Goal: Ask a question: Seek information or help from site administrators or community

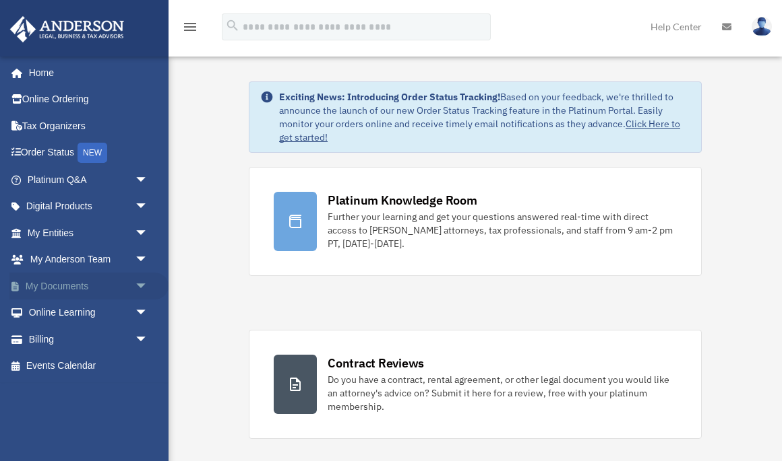
click at [49, 279] on link "My Documents arrow_drop_down" at bounding box center [88, 286] width 159 height 27
click at [40, 334] on link "Billing arrow_drop_down" at bounding box center [88, 339] width 159 height 27
click at [142, 333] on span "arrow_drop_down" at bounding box center [148, 340] width 27 height 28
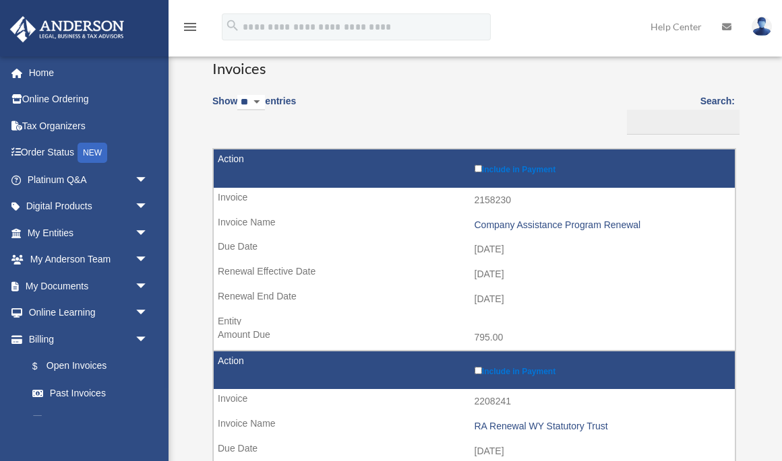
scroll to position [82, 0]
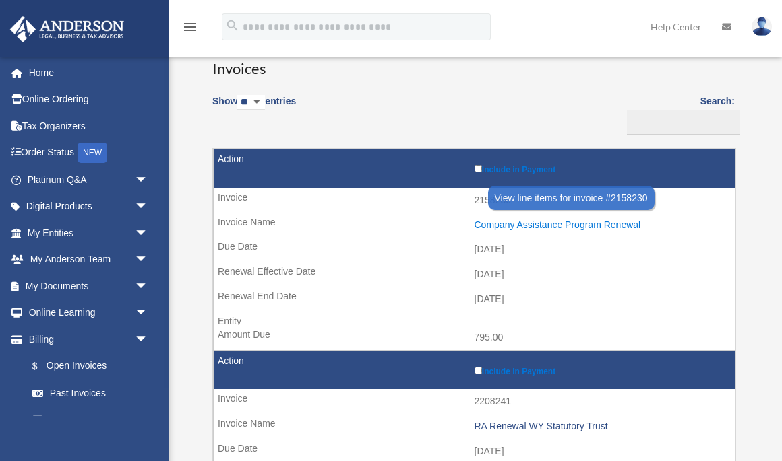
click at [575, 220] on div "Company Assistance Program Renewal" at bounding box center [601, 225] width 254 height 11
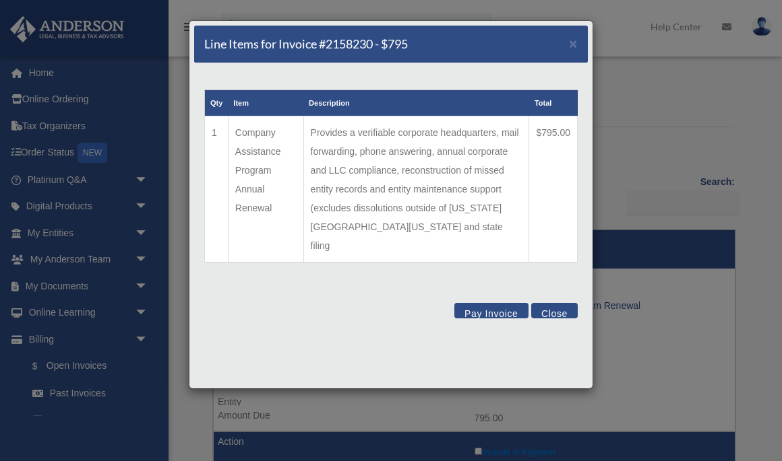
scroll to position [1, 0]
click at [573, 44] on span "×" at bounding box center [573, 43] width 9 height 15
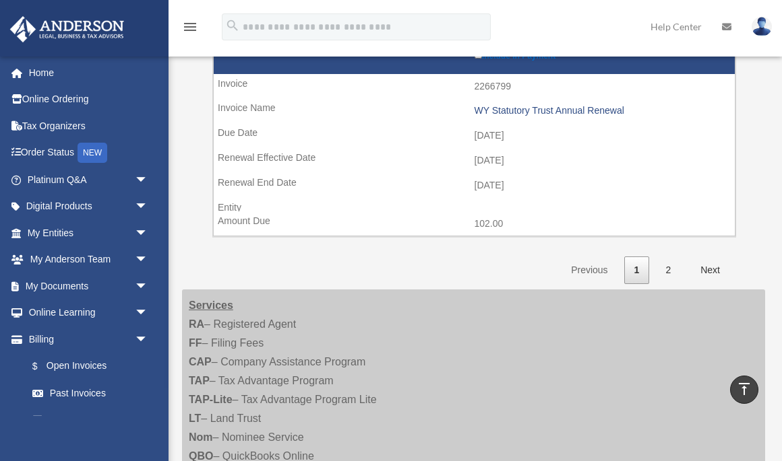
scroll to position [2100, 0]
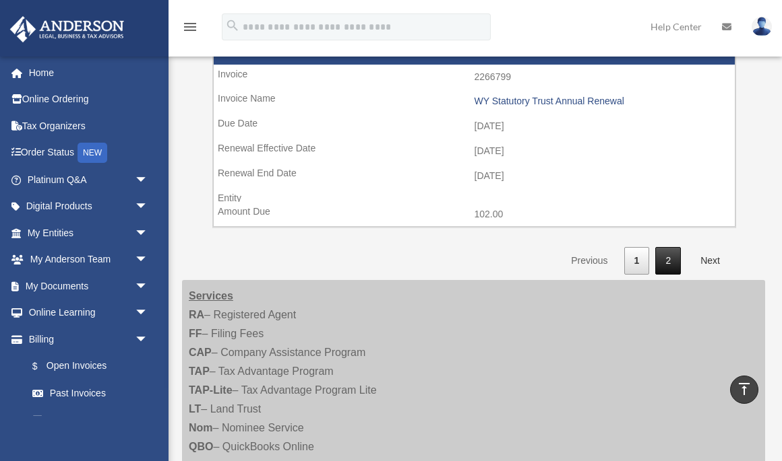
click at [660, 247] on link "2" at bounding box center [668, 261] width 26 height 28
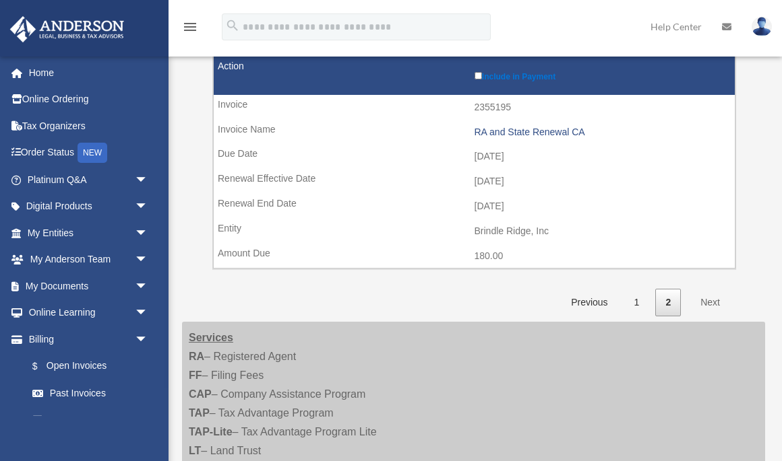
scroll to position [996, 0]
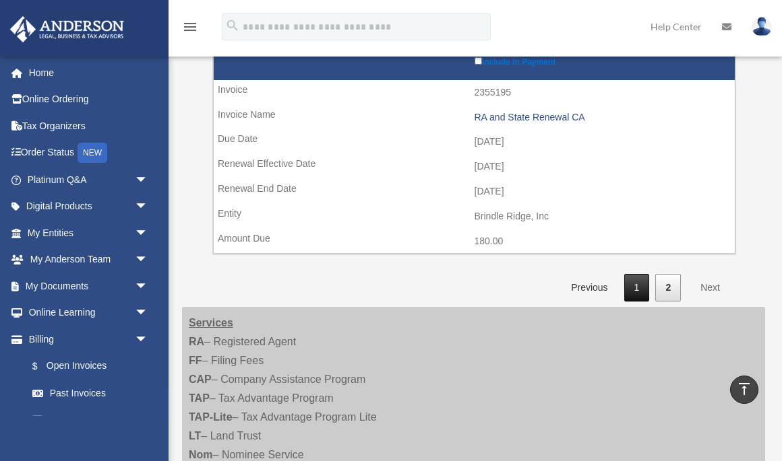
click at [633, 274] on link "1" at bounding box center [637, 288] width 26 height 28
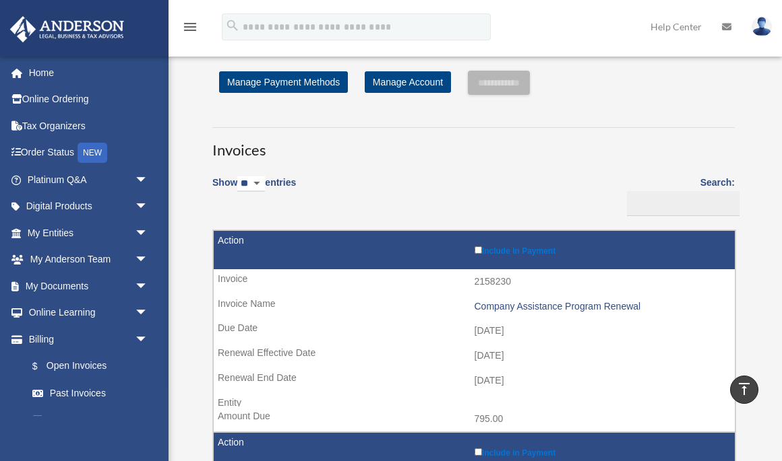
scroll to position [0, 0]
click at [472, 278] on td "2158230" at bounding box center [474, 282] width 521 height 26
click at [489, 276] on td "2158230" at bounding box center [474, 282] width 521 height 26
copy td "2158230"
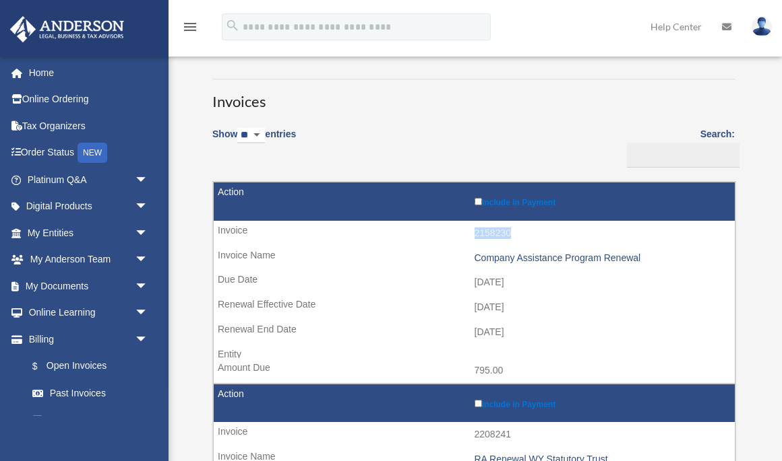
scroll to position [71, 0]
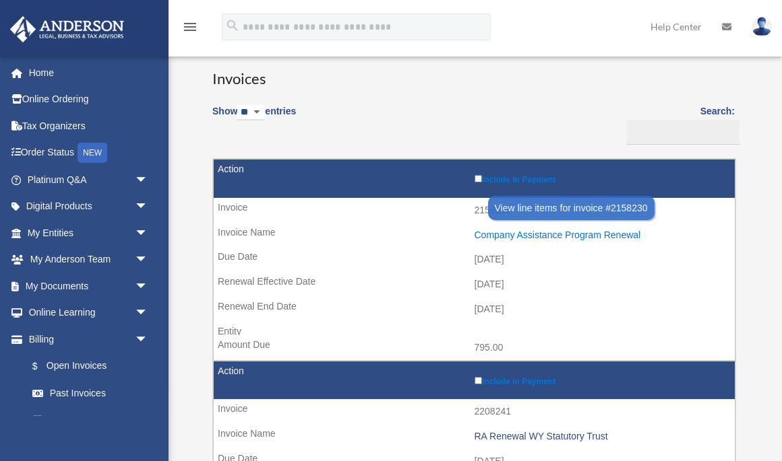
click at [514, 230] on div "Company Assistance Program Renewal" at bounding box center [601, 235] width 254 height 11
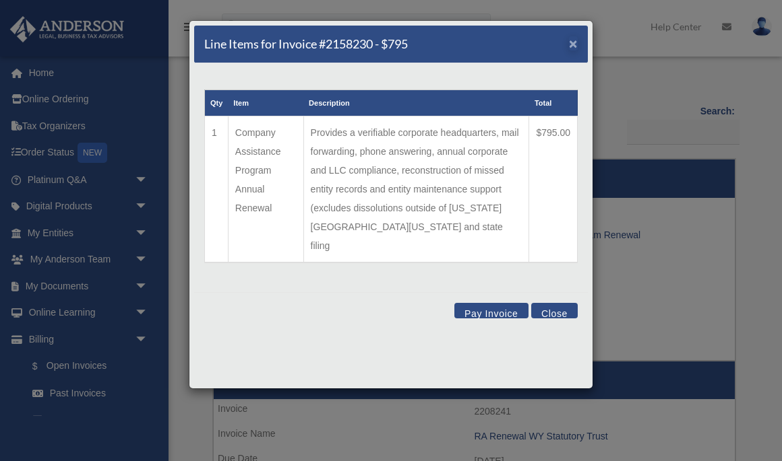
click at [571, 44] on span "×" at bounding box center [573, 43] width 9 height 15
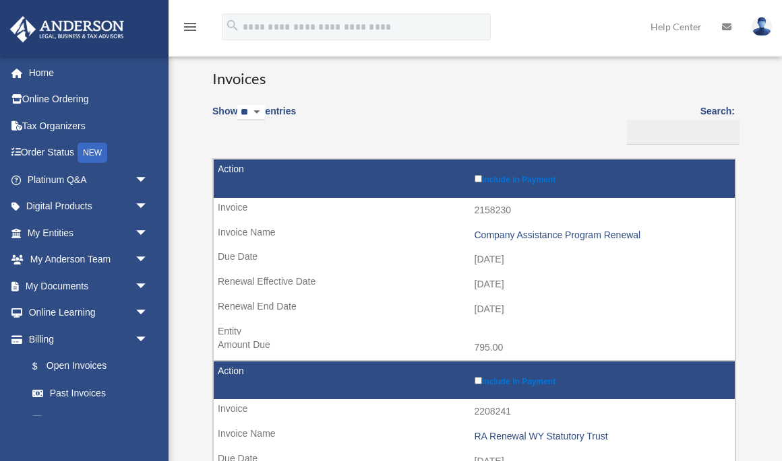
click at [485, 205] on td "2158230" at bounding box center [474, 211] width 521 height 26
copy td "2158230"
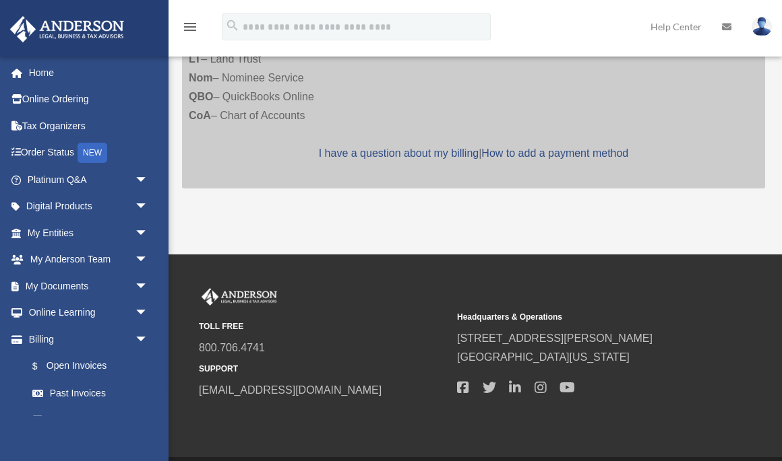
scroll to position [2450, 0]
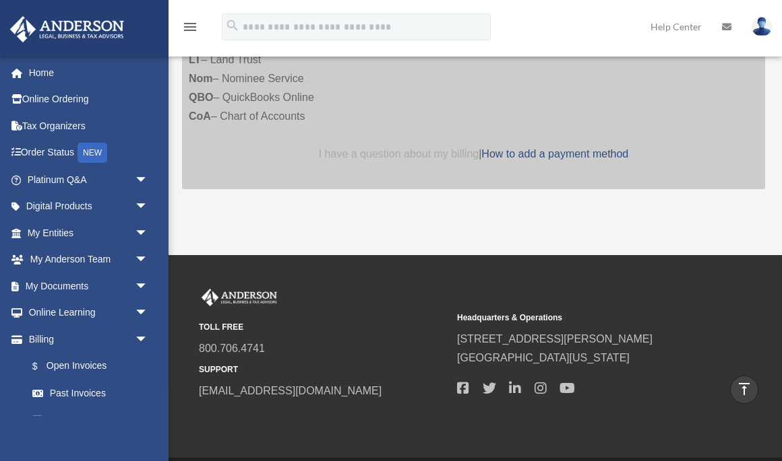
click at [391, 148] on link "I have a question about my billing" at bounding box center [399, 153] width 160 height 11
click at [395, 148] on link "I have a question about my billing" at bounding box center [399, 153] width 160 height 11
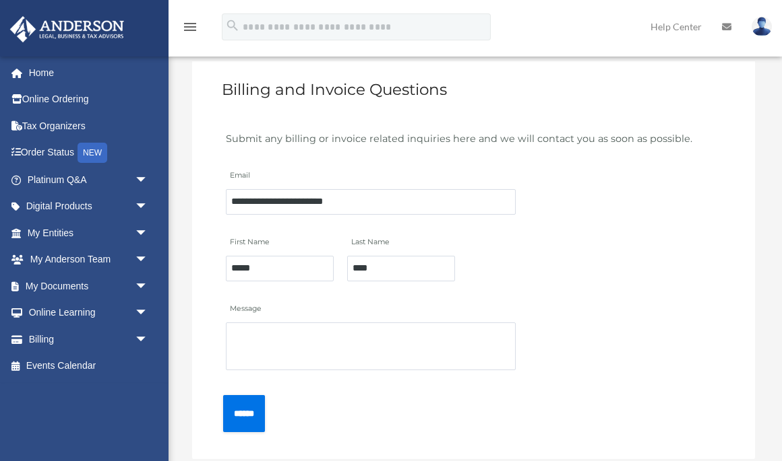
scroll to position [63, 0]
click at [261, 342] on textarea "Message" at bounding box center [371, 347] width 290 height 48
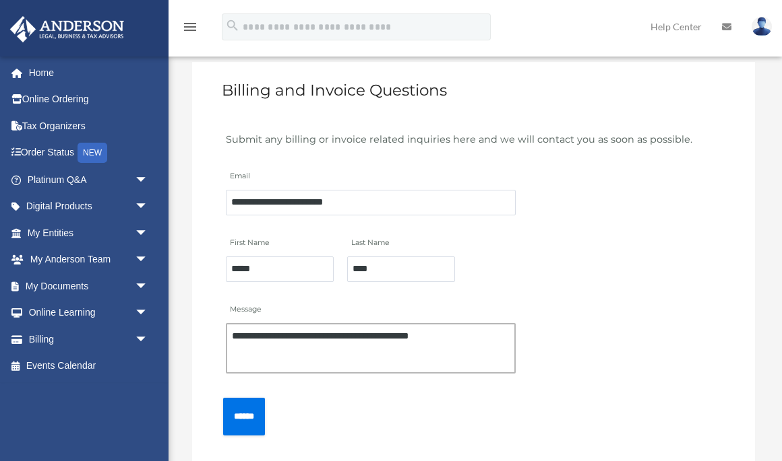
paste textarea "*******"
click at [362, 347] on textarea "**********" at bounding box center [371, 348] width 290 height 50
drag, startPoint x: 362, startPoint y: 347, endPoint x: 377, endPoint y: 346, distance: 14.9
click at [377, 346] on textarea "**********" at bounding box center [371, 348] width 290 height 50
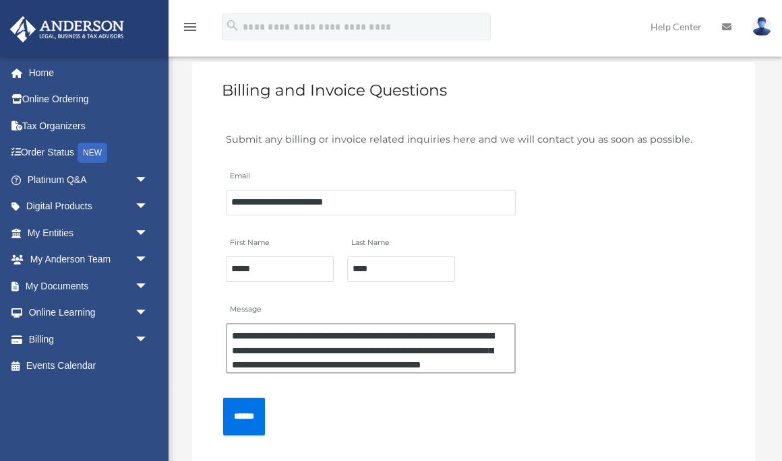
scroll to position [13, 0]
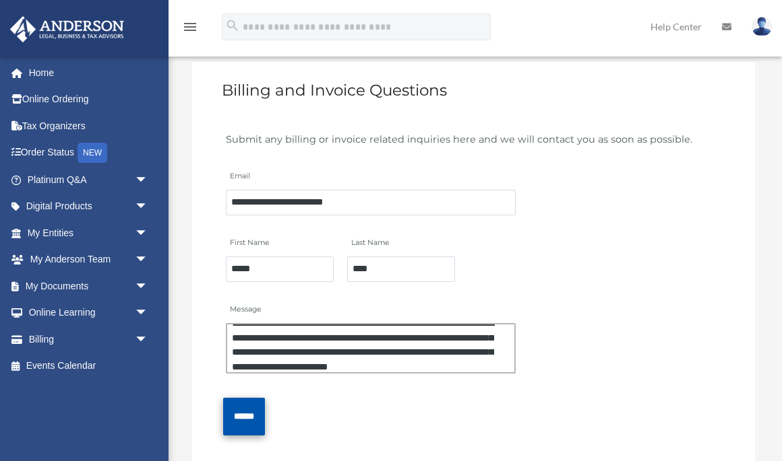
type textarea "**********"
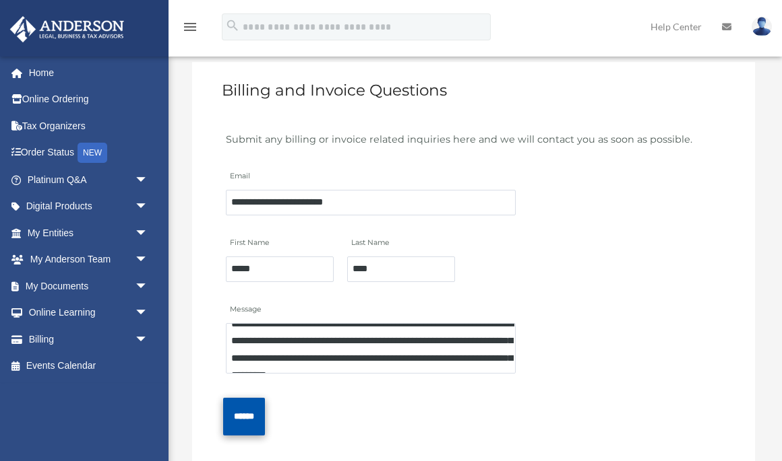
click at [240, 417] on input "******" at bounding box center [244, 416] width 42 height 37
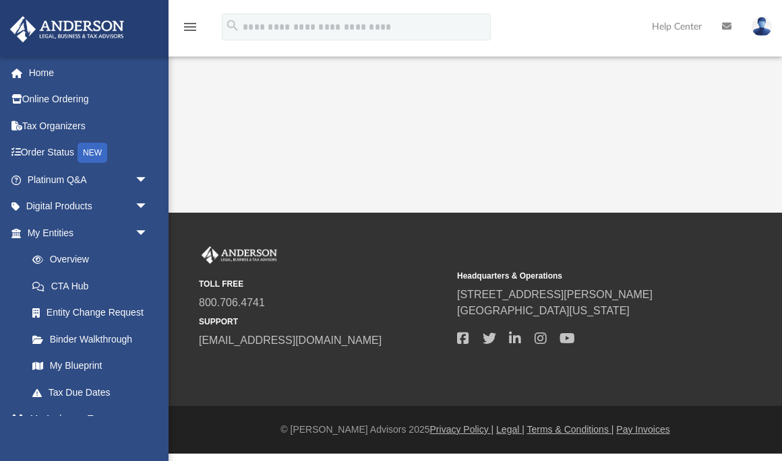
click at [449, 125] on div "App [EMAIL_ADDRESS][DOMAIN_NAME] Sign Out [EMAIL_ADDRESS][DOMAIN_NAME] Home Onl…" at bounding box center [391, 106] width 782 height 213
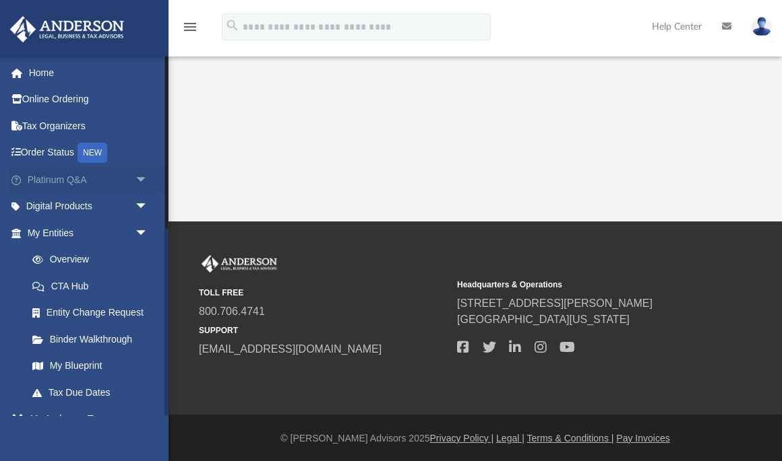
click at [86, 179] on link "Platinum Q&A arrow_drop_down" at bounding box center [88, 179] width 159 height 27
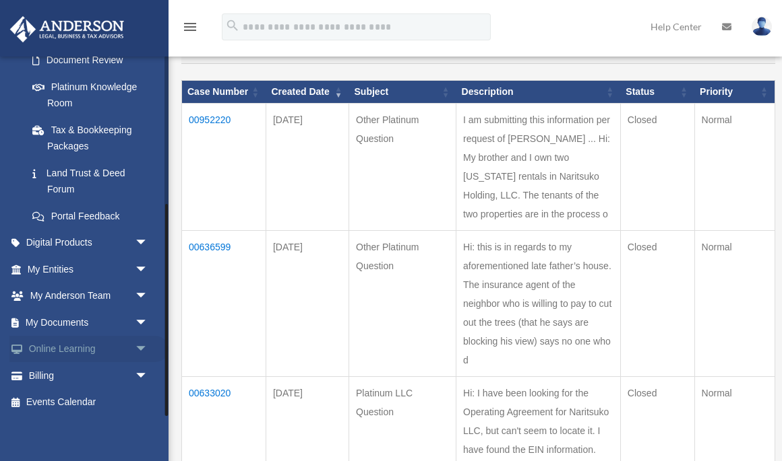
scroll to position [148, 0]
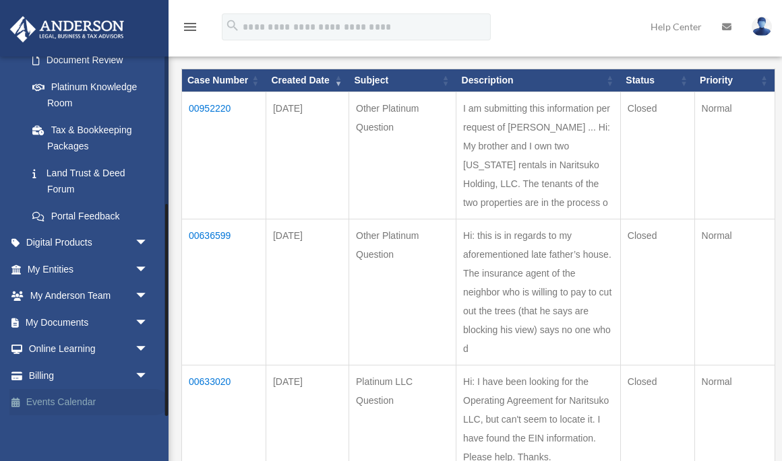
click at [71, 395] on link "Events Calendar" at bounding box center [88, 402] width 159 height 27
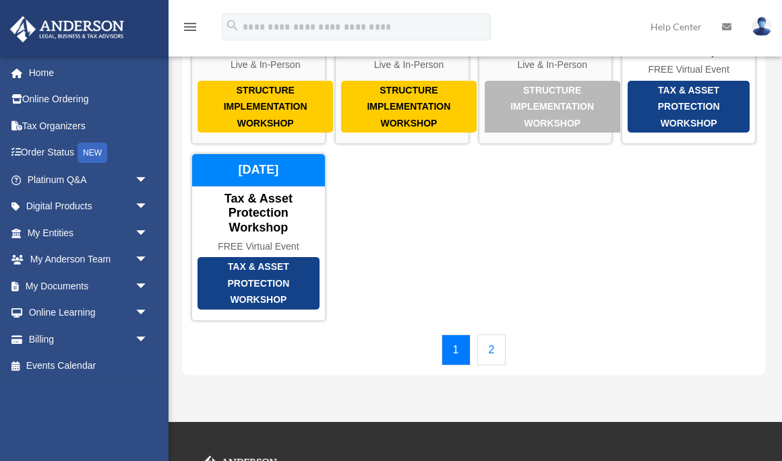
scroll to position [152, 0]
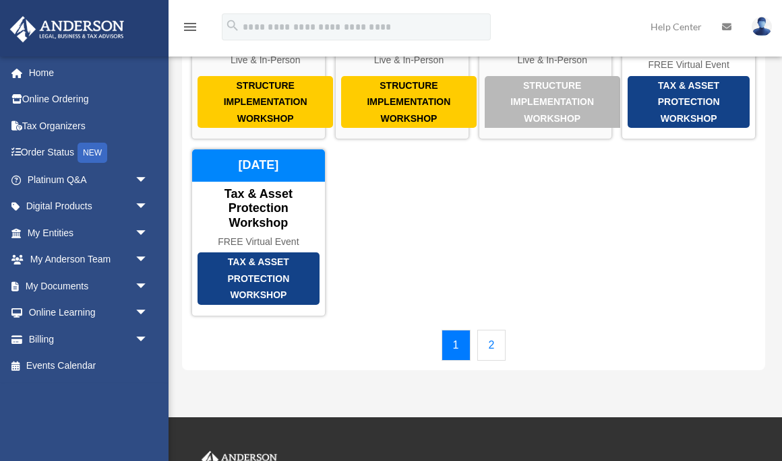
click at [486, 361] on link "2" at bounding box center [491, 345] width 29 height 31
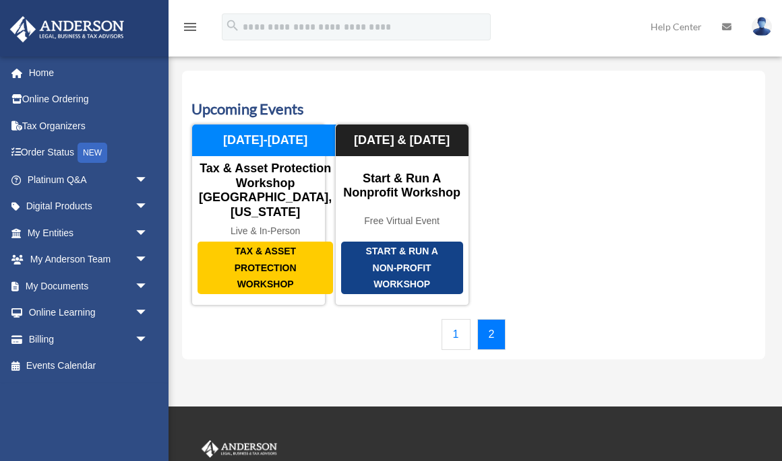
scroll to position [0, 0]
click at [451, 350] on link "1" at bounding box center [455, 334] width 29 height 31
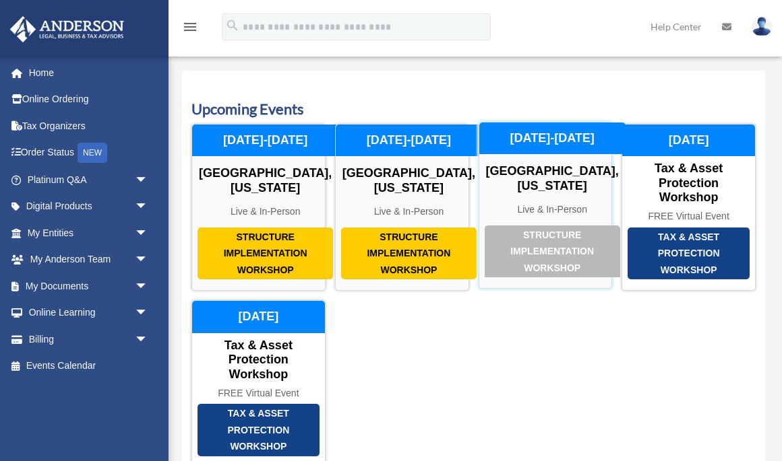
click at [546, 265] on div "Structure Implementation Workshop" at bounding box center [551, 252] width 135 height 53
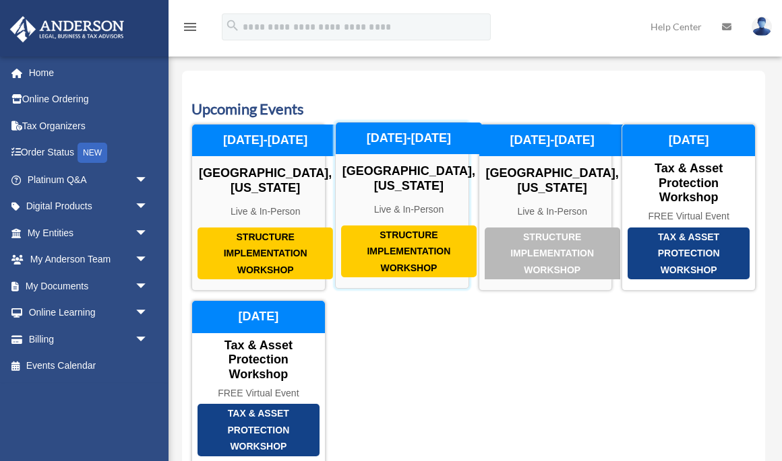
click at [417, 260] on div "Structure Implementation Workshop" at bounding box center [408, 252] width 135 height 53
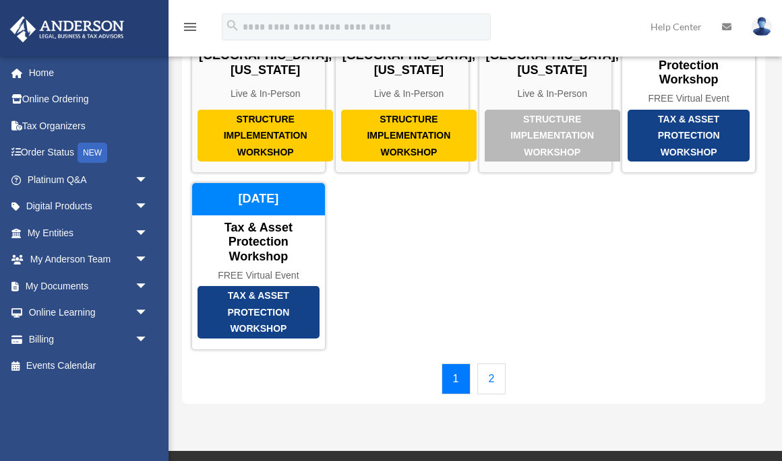
scroll to position [118, 0]
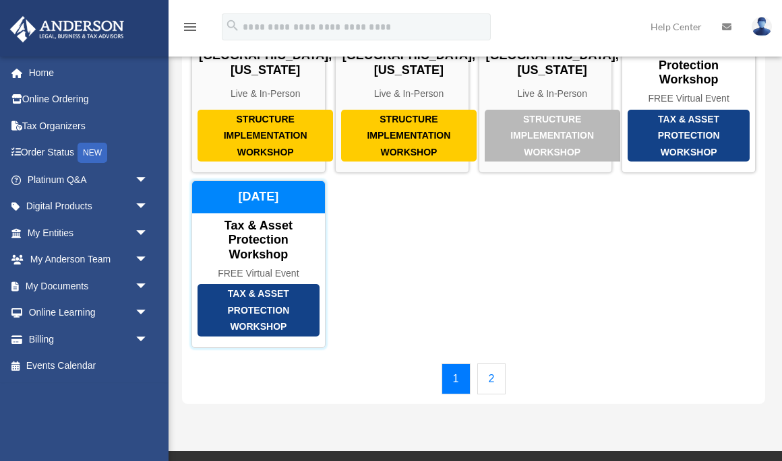
click at [269, 337] on div "Tax & Asset Protection Workshop" at bounding box center [258, 310] width 122 height 53
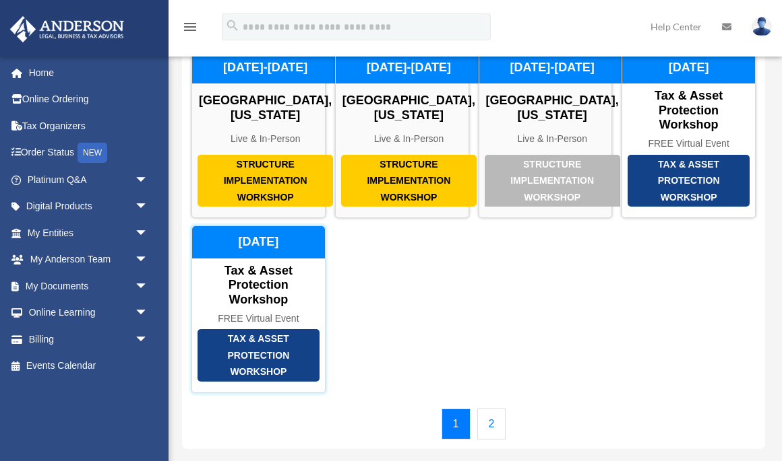
scroll to position [73, 0]
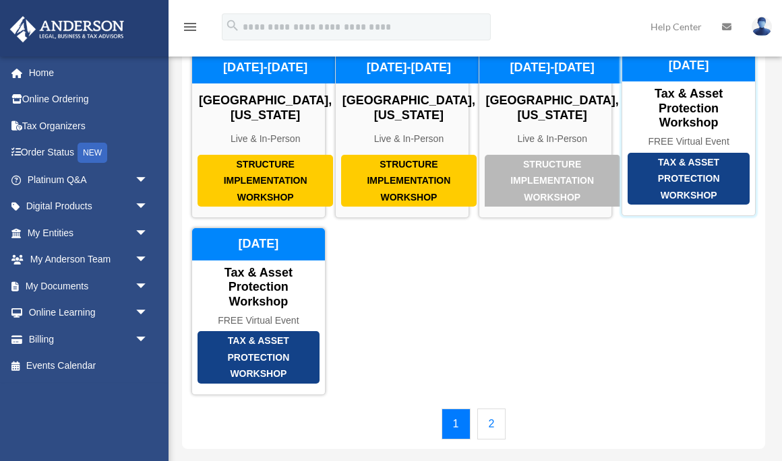
click at [699, 185] on div "Tax & Asset Protection Workshop" at bounding box center [688, 179] width 122 height 53
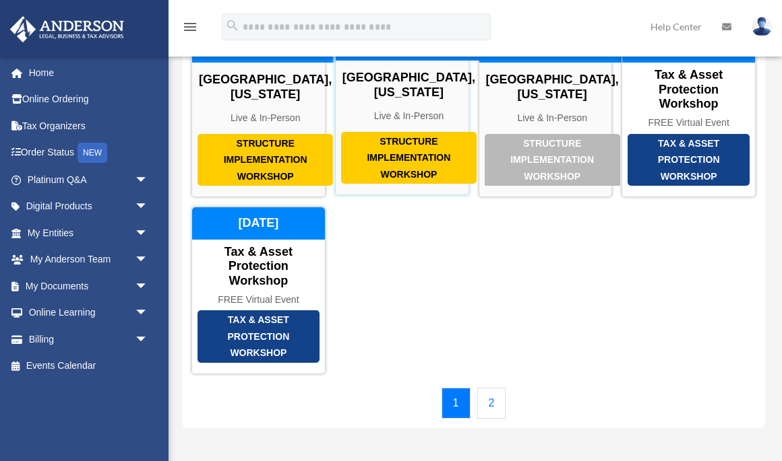
scroll to position [111, 0]
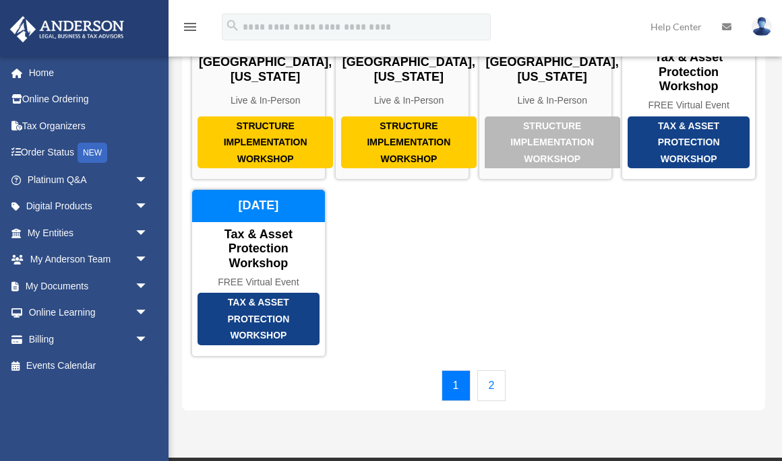
click at [488, 402] on link "2" at bounding box center [491, 386] width 29 height 31
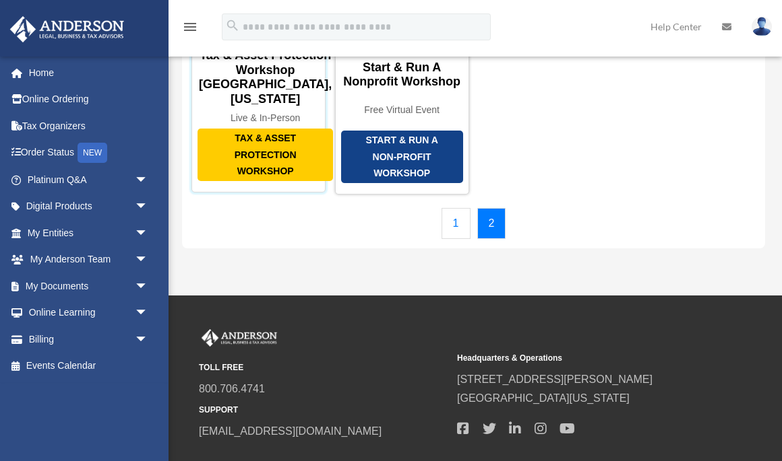
click at [241, 180] on div "Tax & Asset Protection Workshop" at bounding box center [264, 155] width 135 height 53
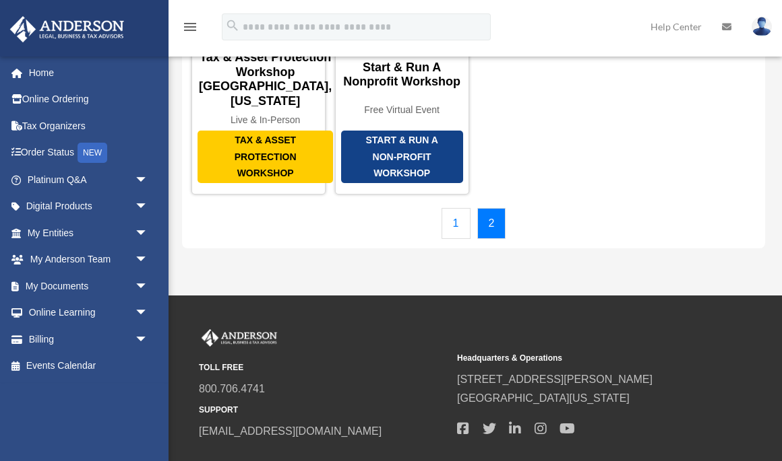
click at [457, 238] on link "1" at bounding box center [455, 223] width 29 height 31
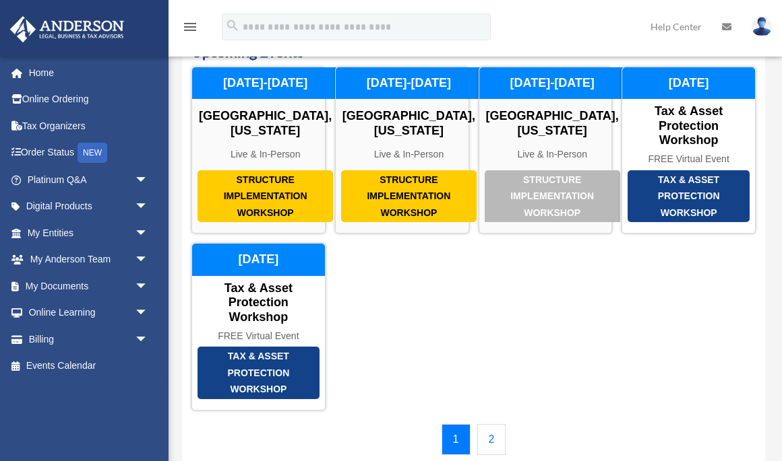
scroll to position [55, 0]
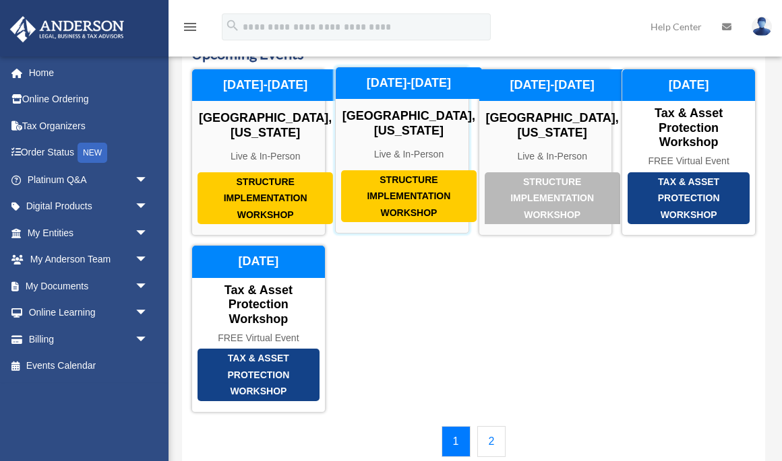
click at [381, 222] on div "Structure Implementation Workshop" at bounding box center [408, 196] width 135 height 53
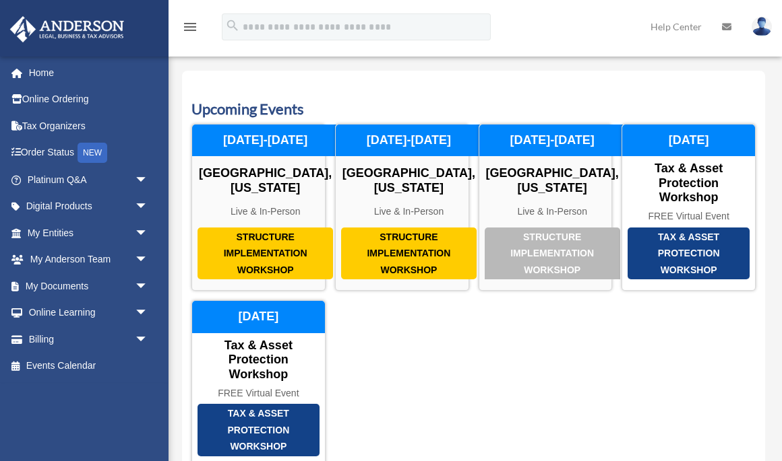
scroll to position [0, 0]
click at [755, 20] on img at bounding box center [761, 27] width 20 height 20
click at [557, 88] on div "Upcoming Events Structure Implementation Workshop Las Vegas, Nevada Live & In-P…" at bounding box center [473, 296] width 583 height 451
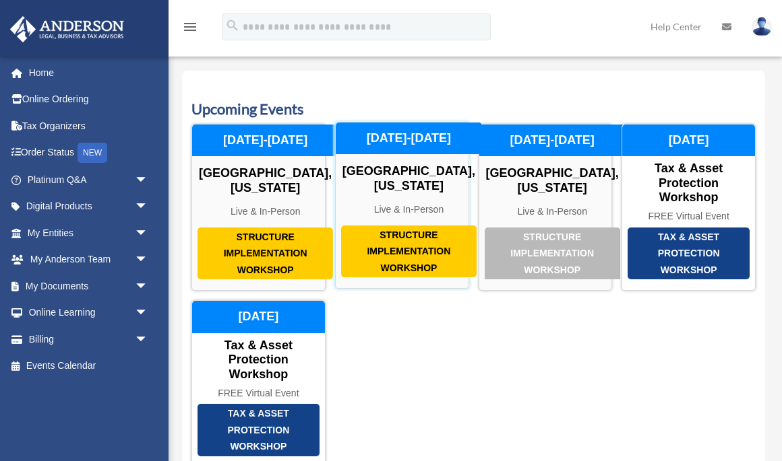
click at [374, 129] on div "October 23-24, 2025" at bounding box center [409, 139] width 146 height 32
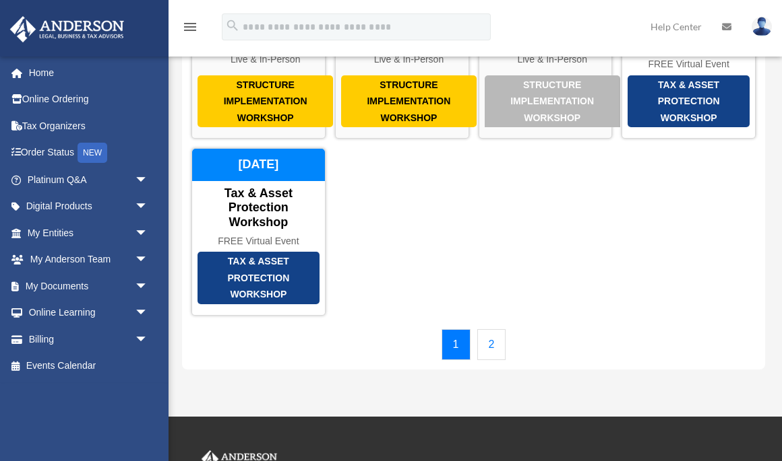
scroll to position [156, 0]
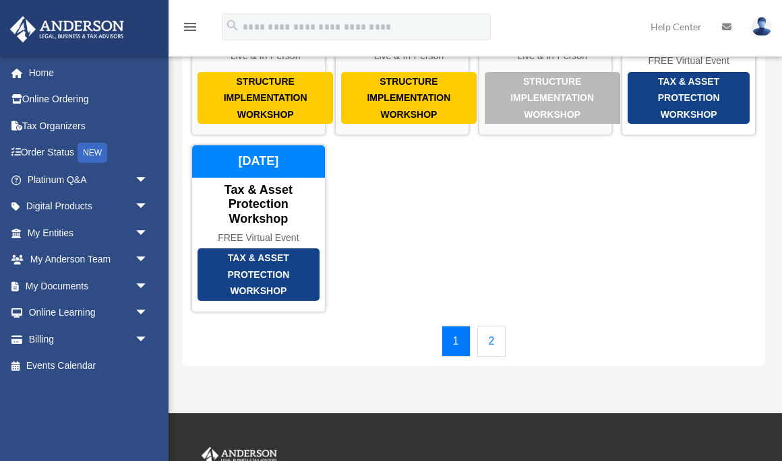
click at [488, 357] on link "2" at bounding box center [491, 341] width 29 height 31
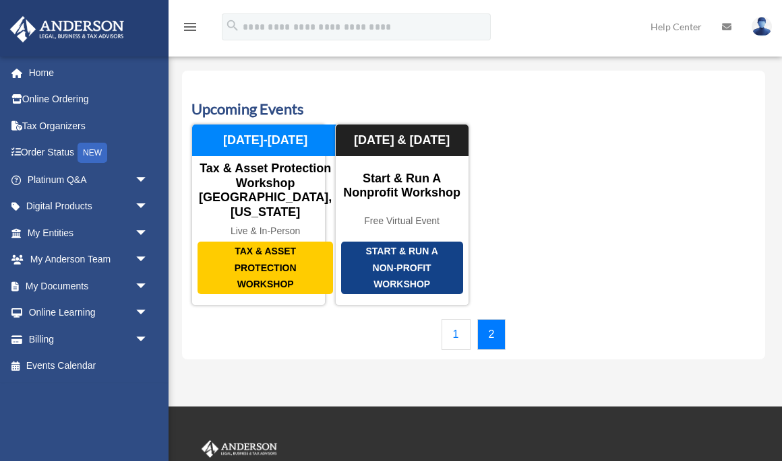
scroll to position [0, 0]
click at [451, 348] on link "1" at bounding box center [455, 334] width 29 height 31
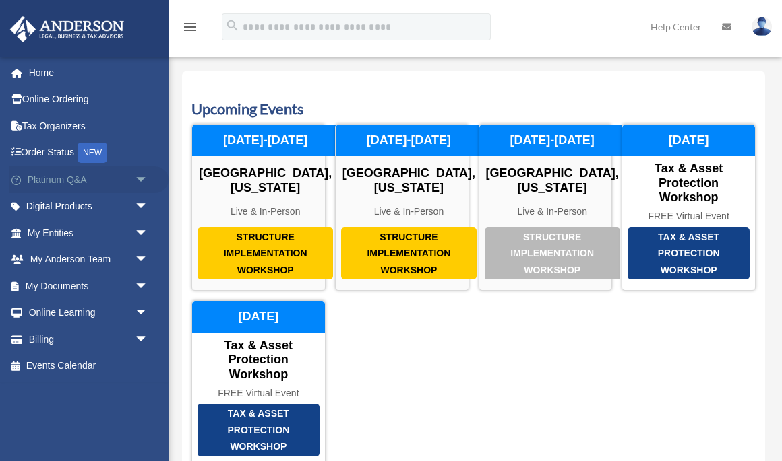
click at [71, 178] on link "Platinum Q&A arrow_drop_down" at bounding box center [88, 179] width 159 height 27
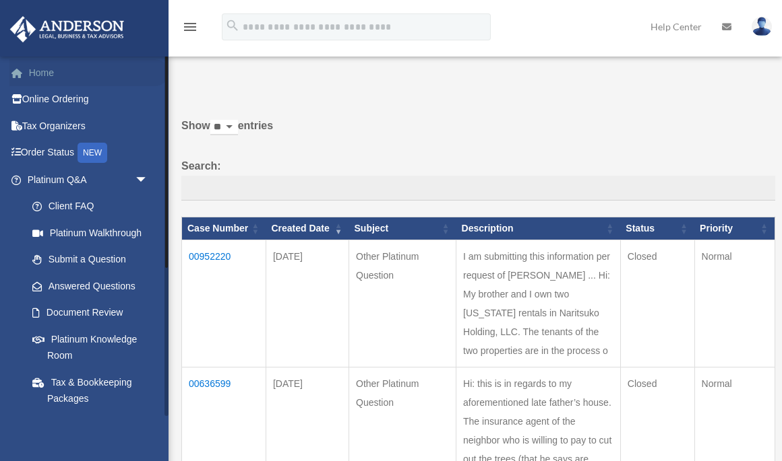
click at [44, 71] on link "Home" at bounding box center [88, 72] width 159 height 27
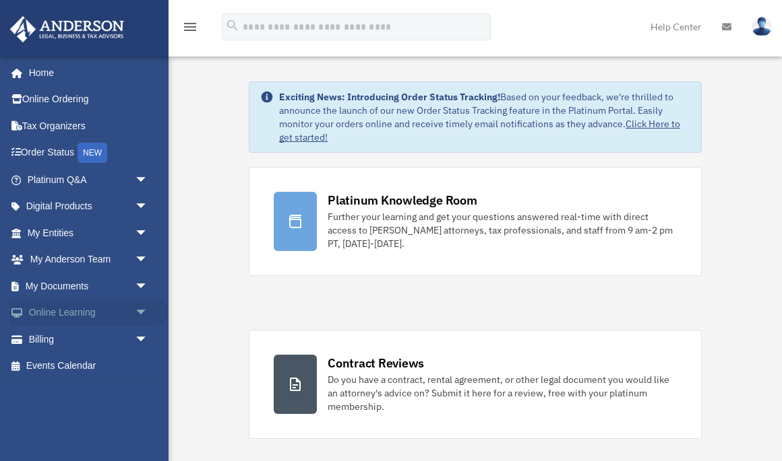
click at [98, 312] on link "Online Learning arrow_drop_down" at bounding box center [88, 313] width 159 height 27
click at [144, 310] on span "arrow_drop_down" at bounding box center [148, 314] width 27 height 28
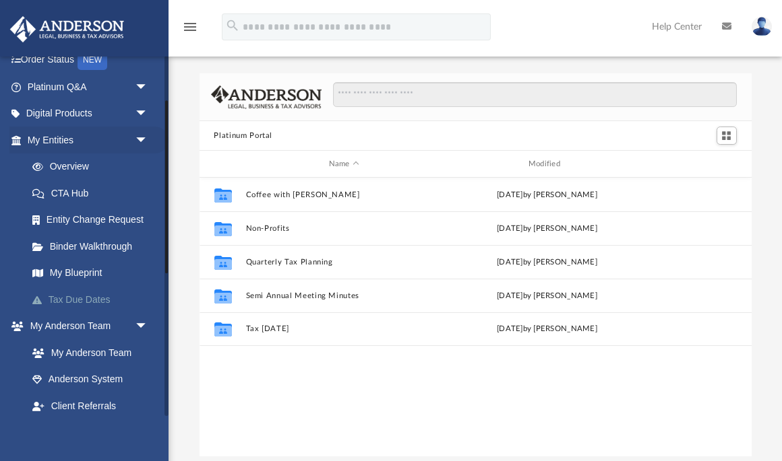
scroll to position [1, 1]
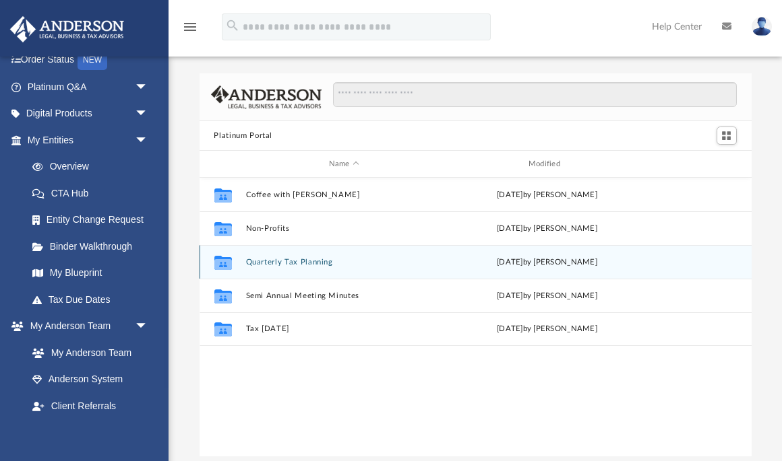
click at [256, 265] on button "Quarterly Tax Planning" at bounding box center [343, 262] width 197 height 9
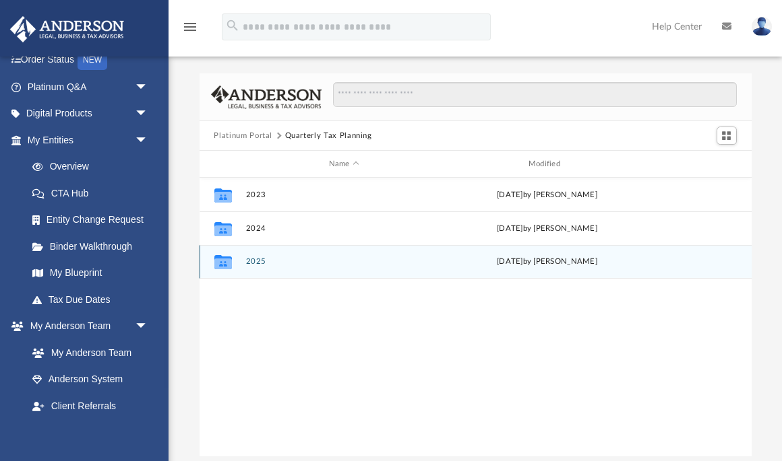
click at [258, 257] on button "2025" at bounding box center [343, 261] width 197 height 9
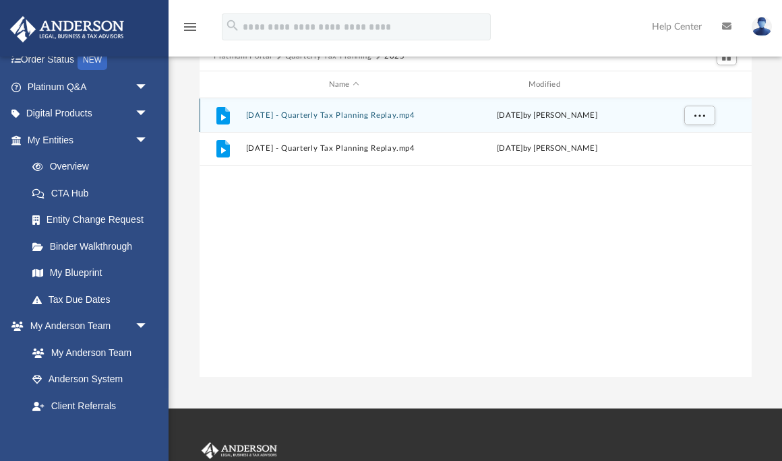
scroll to position [82, 0]
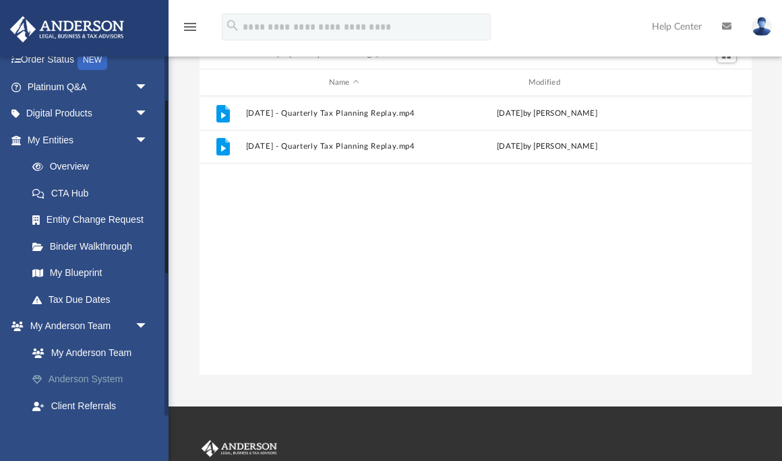
click at [98, 377] on link "Anderson System" at bounding box center [94, 380] width 150 height 27
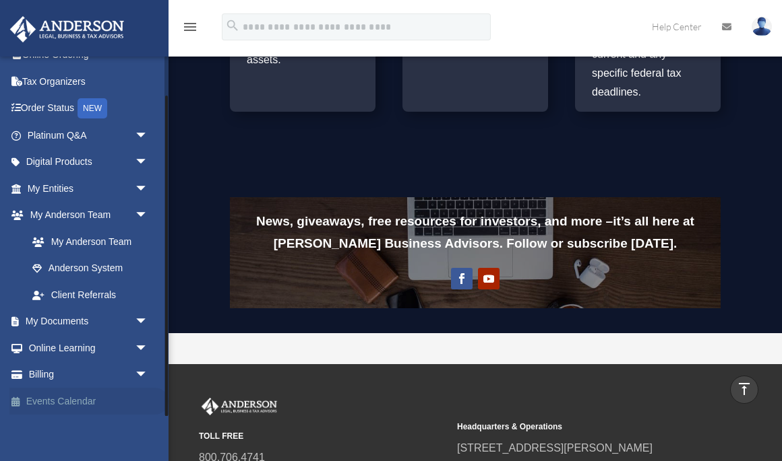
scroll to position [44, 0]
click at [139, 372] on span "arrow_drop_down" at bounding box center [148, 376] width 27 height 28
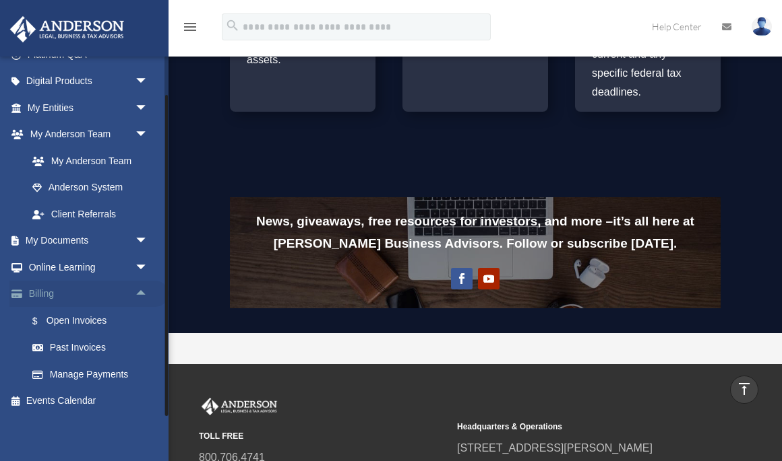
scroll to position [125, 0]
click at [77, 319] on link "$ Open Invoices" at bounding box center [94, 322] width 150 height 28
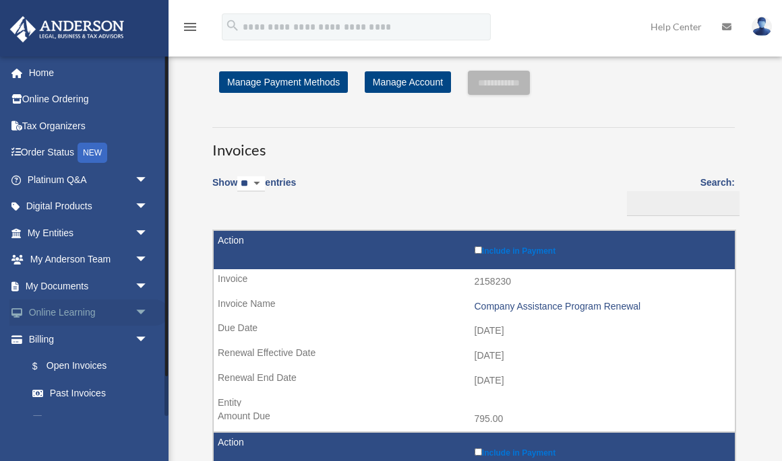
click at [56, 313] on link "Online Learning arrow_drop_down" at bounding box center [88, 313] width 159 height 27
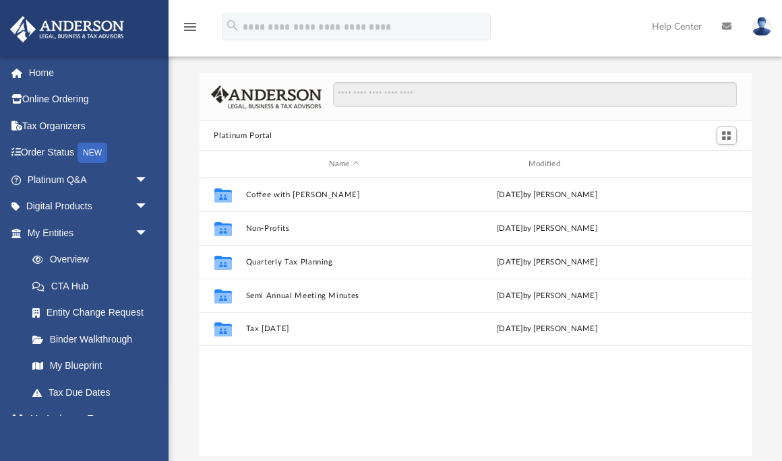
scroll to position [306, 552]
click at [77, 283] on link "CTA Hub" at bounding box center [94, 286] width 150 height 27
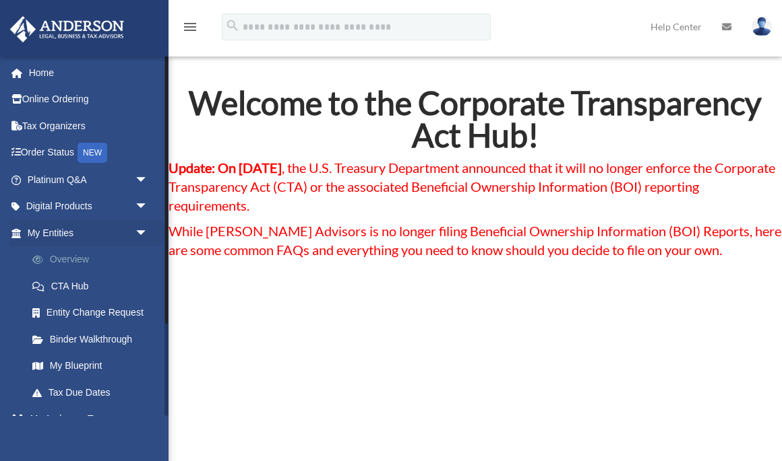
click at [61, 254] on link "Overview" at bounding box center [94, 260] width 150 height 27
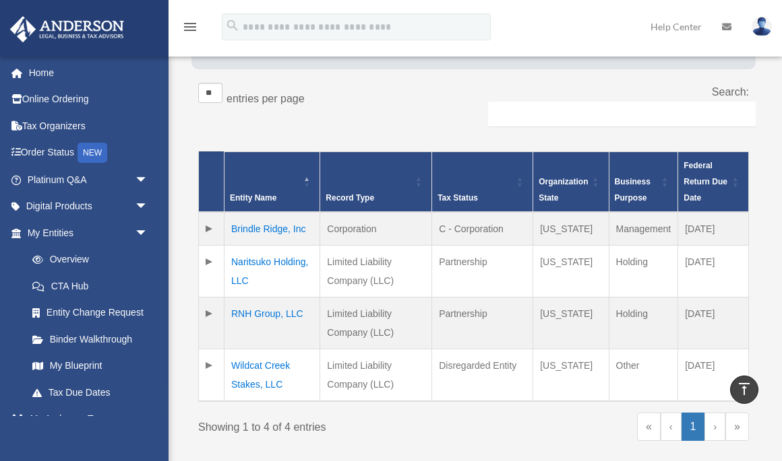
scroll to position [213, 0]
click at [62, 183] on link "Platinum Q&A arrow_drop_down" at bounding box center [88, 179] width 159 height 27
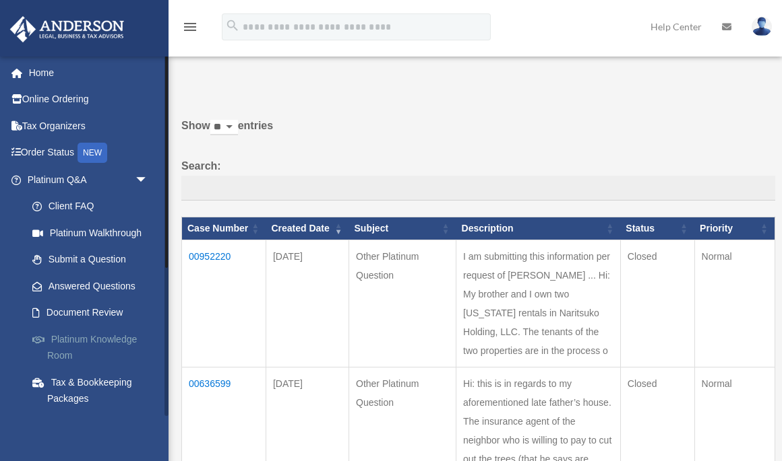
click at [108, 337] on link "Platinum Knowledge Room" at bounding box center [94, 347] width 150 height 43
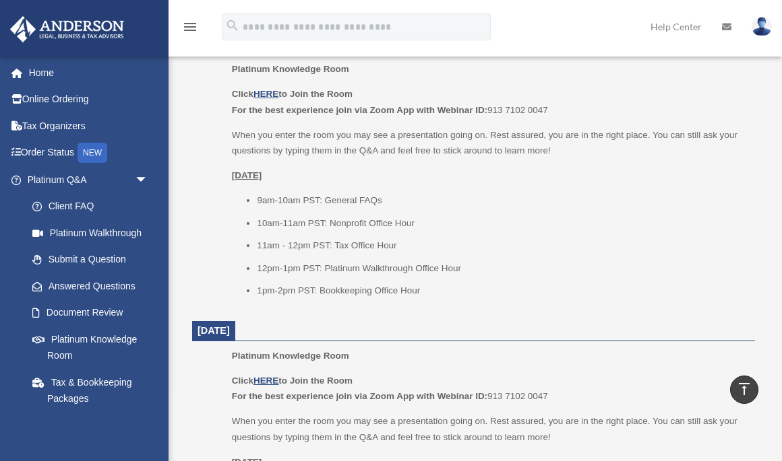
scroll to position [905, 0]
